Goal: Transaction & Acquisition: Book appointment/travel/reservation

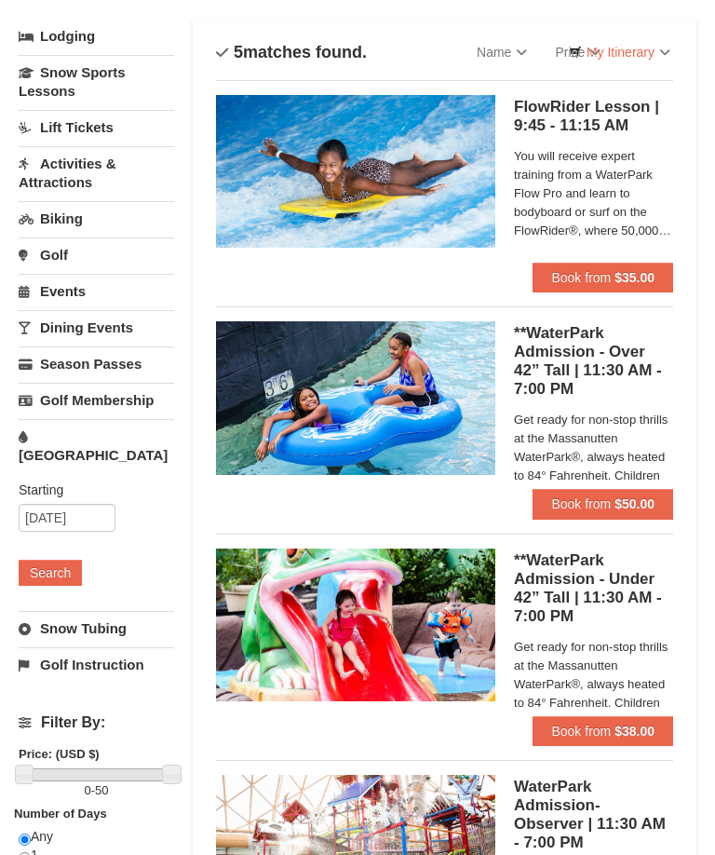
click at [110, 115] on link "Lift Tickets" at bounding box center [96, 128] width 155 height 34
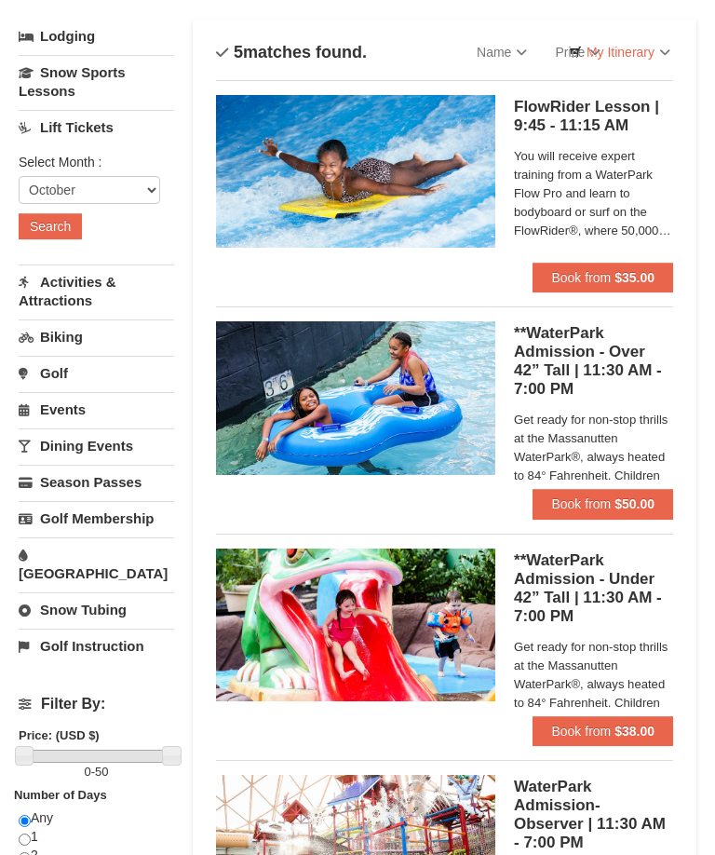
scroll to position [121, 0]
click at [81, 218] on button "Search" at bounding box center [50, 226] width 63 height 26
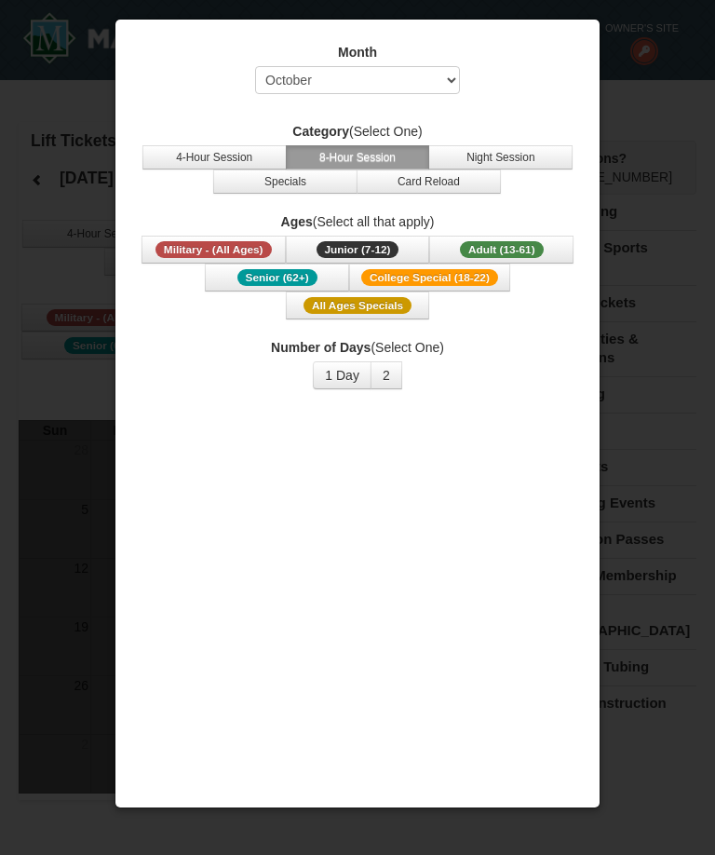
select select "10"
click at [230, 163] on button "4-Hour Session" at bounding box center [214, 157] width 144 height 24
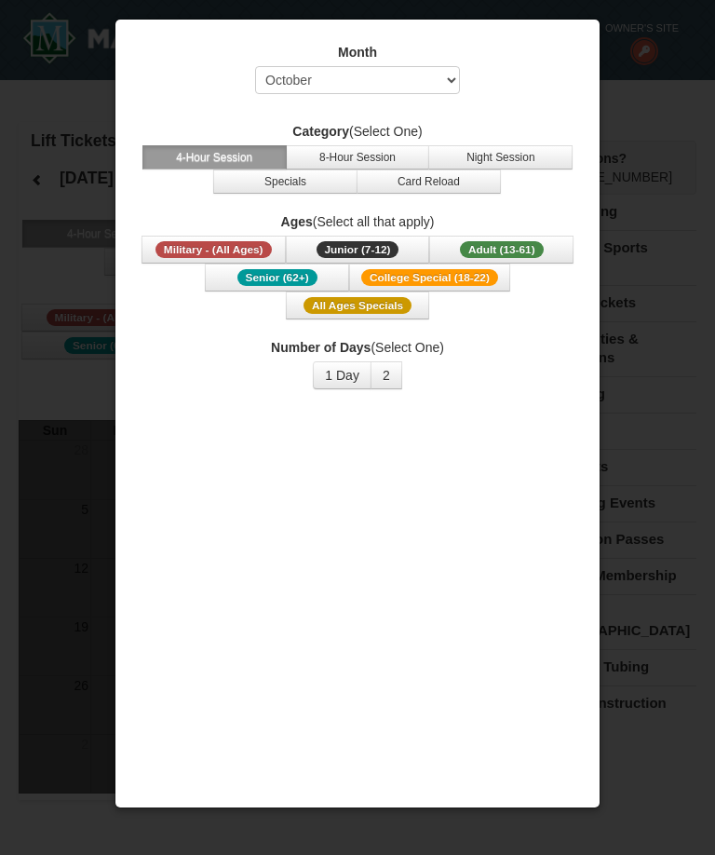
click at [396, 371] on button "2" at bounding box center [387, 375] width 32 height 28
click at [330, 370] on button "1 Day" at bounding box center [342, 375] width 59 height 28
click at [680, 403] on div at bounding box center [357, 427] width 715 height 855
click at [578, 454] on div "Month Select October November December January February March April May June Ju…" at bounding box center [357, 350] width 465 height 643
click at [386, 300] on span "All Ages Specials" at bounding box center [358, 305] width 108 height 17
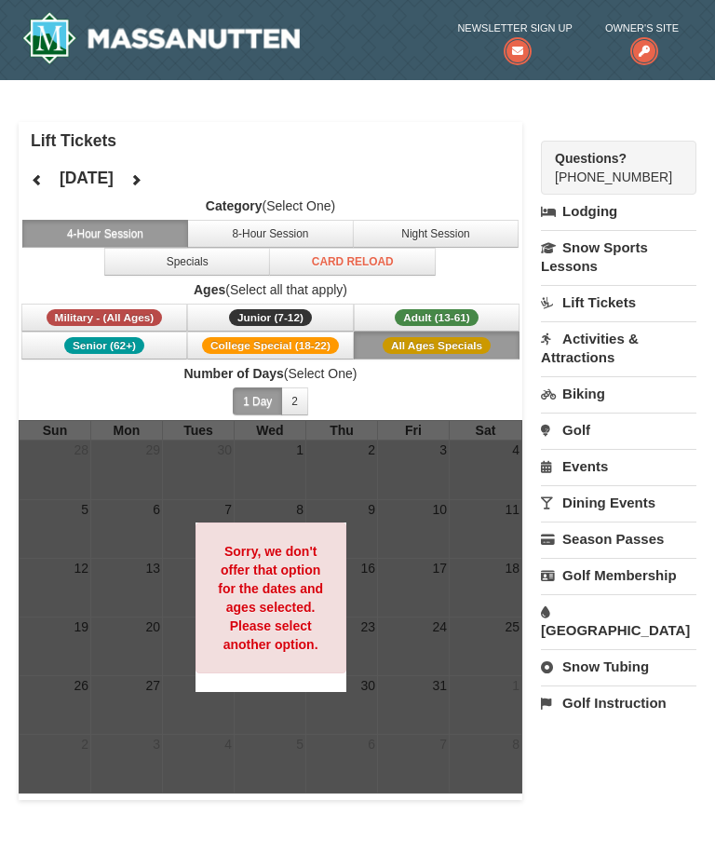
click at [633, 293] on link "Lift Tickets" at bounding box center [618, 302] width 155 height 34
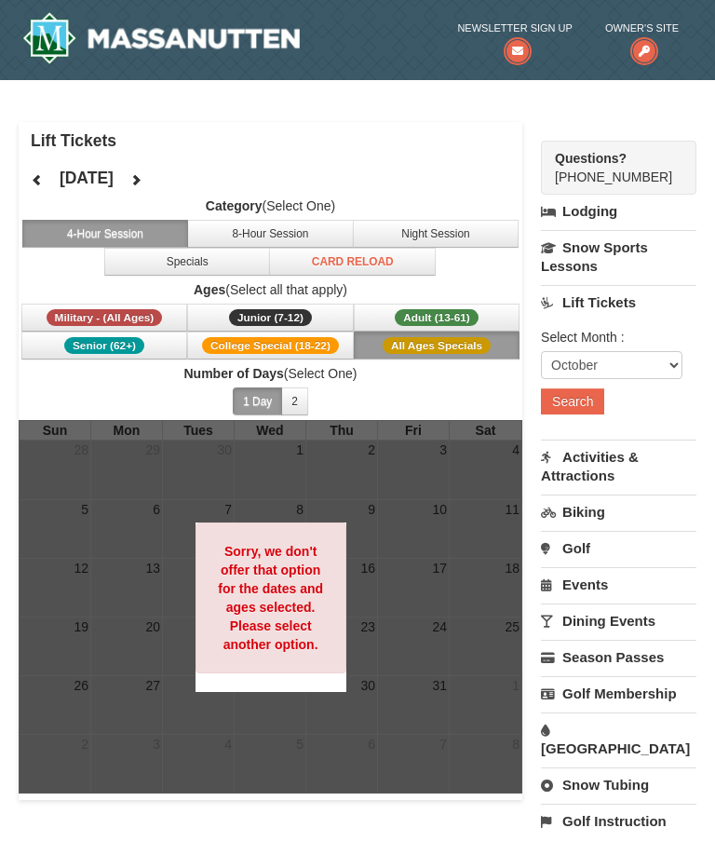
click at [594, 401] on button "Search" at bounding box center [572, 401] width 63 height 26
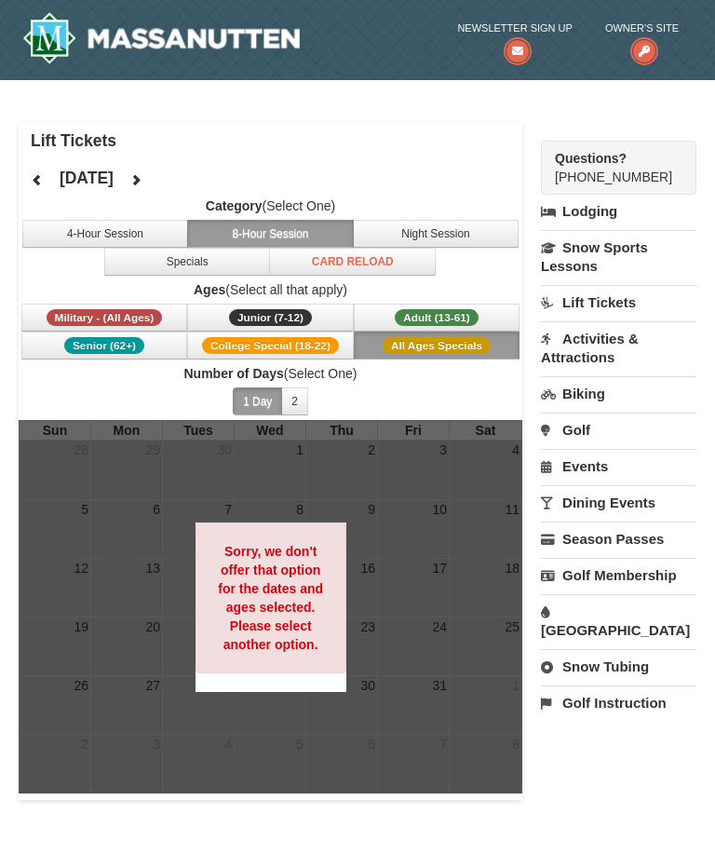
click at [150, 222] on button "4-Hour Session" at bounding box center [105, 234] width 167 height 28
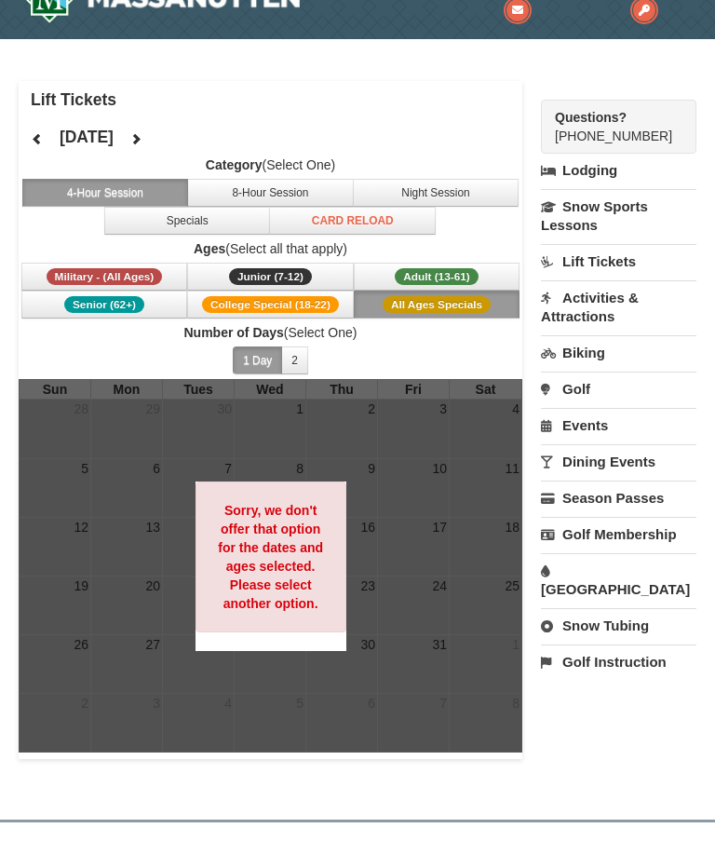
scroll to position [39, 0]
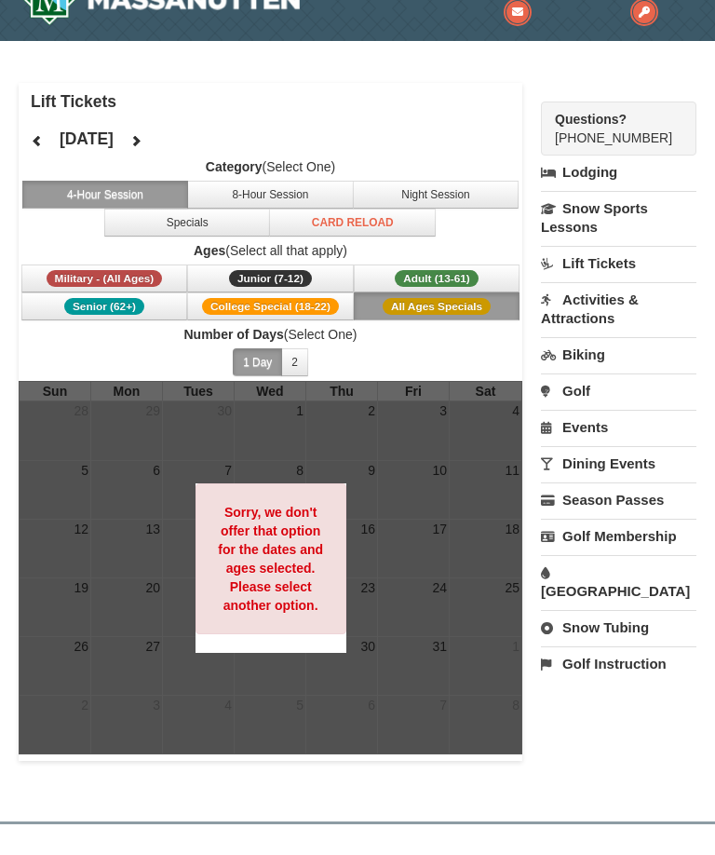
click at [589, 148] on div "Questions? 1-540-289-9441" at bounding box center [618, 128] width 155 height 54
click at [462, 270] on span "Adult (13-61)" at bounding box center [437, 278] width 84 height 17
click at [236, 211] on button "Specials" at bounding box center [187, 223] width 167 height 28
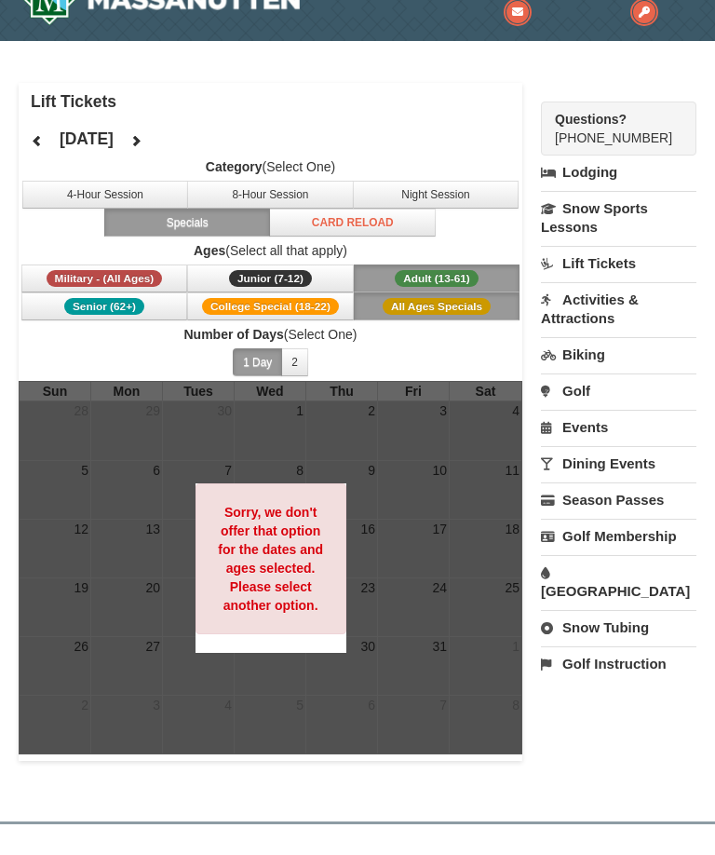
click at [453, 353] on span "Number of Days (Select One) 1 Day 2 3 4 5 6 7 8 9 10 11 12 13 14 15" at bounding box center [271, 353] width 504 height 56
